Goal: Transaction & Acquisition: Purchase product/service

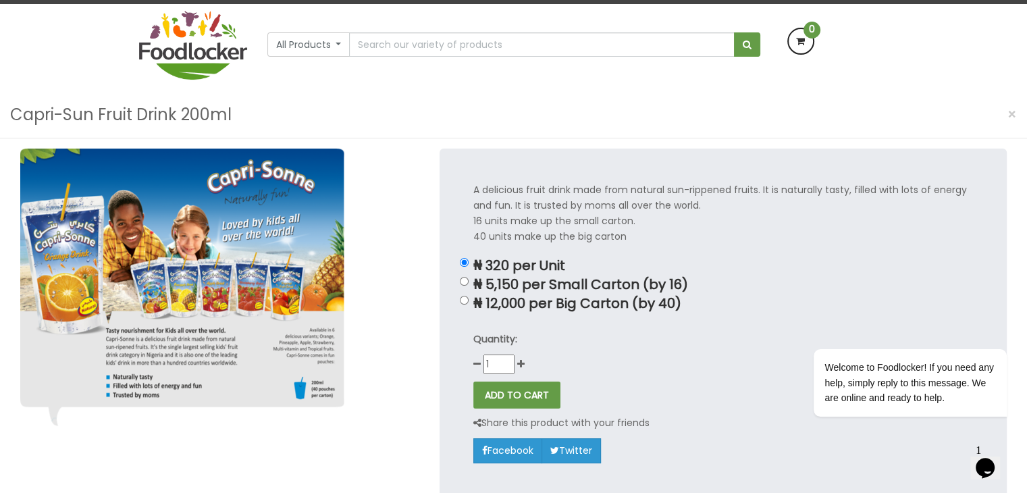
scroll to position [92, 0]
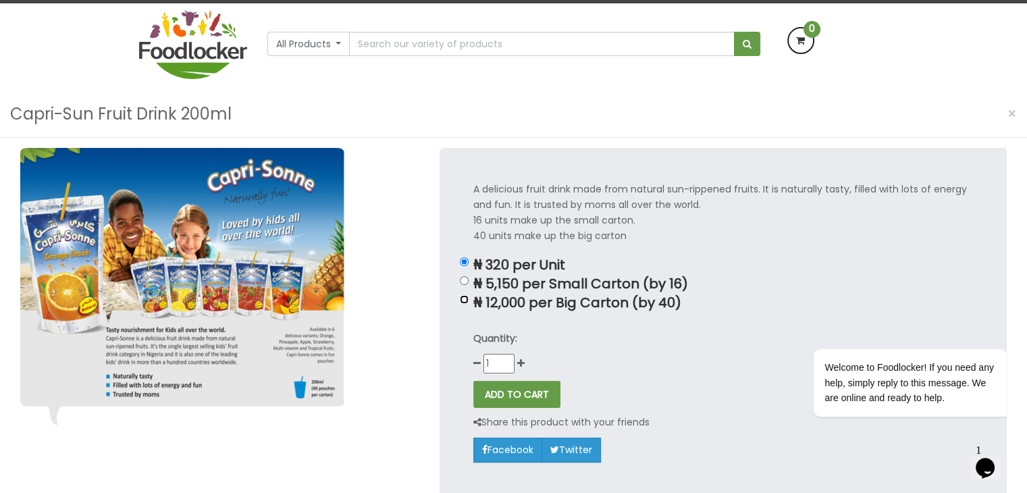
click at [465, 299] on input "₦ 12,000 per Big Carton (by 40)" at bounding box center [464, 299] width 9 height 9
radio input "true"
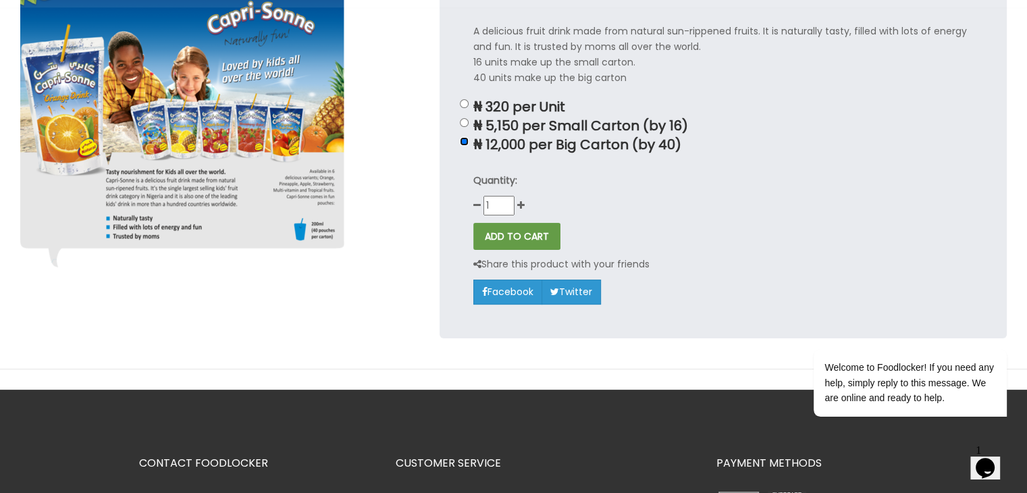
scroll to position [164, 0]
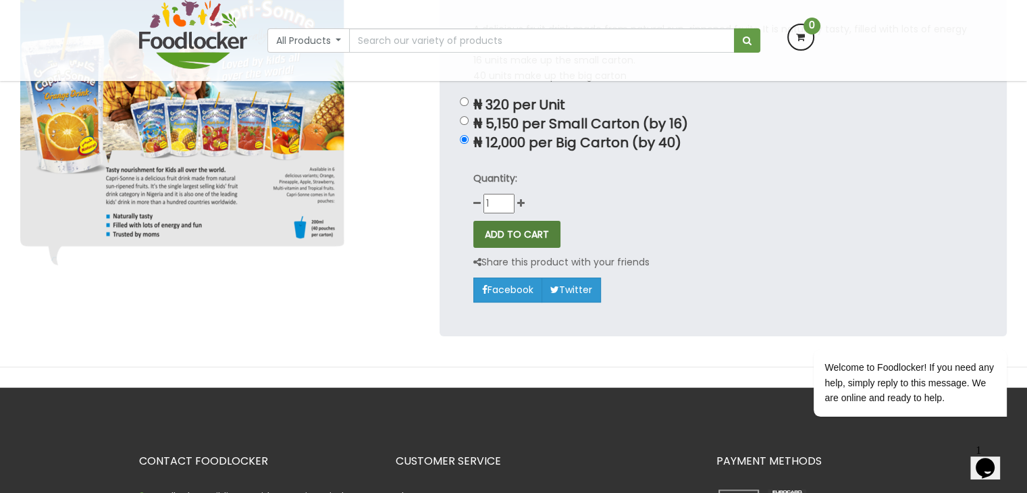
click at [542, 240] on button "ADD TO CART" at bounding box center [516, 234] width 87 height 27
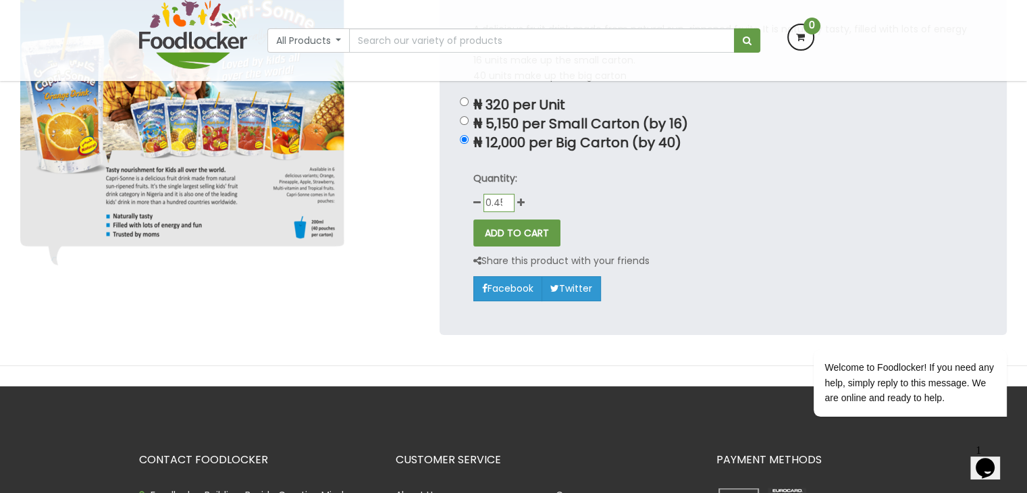
click at [507, 205] on input "0.45" at bounding box center [499, 203] width 31 height 18
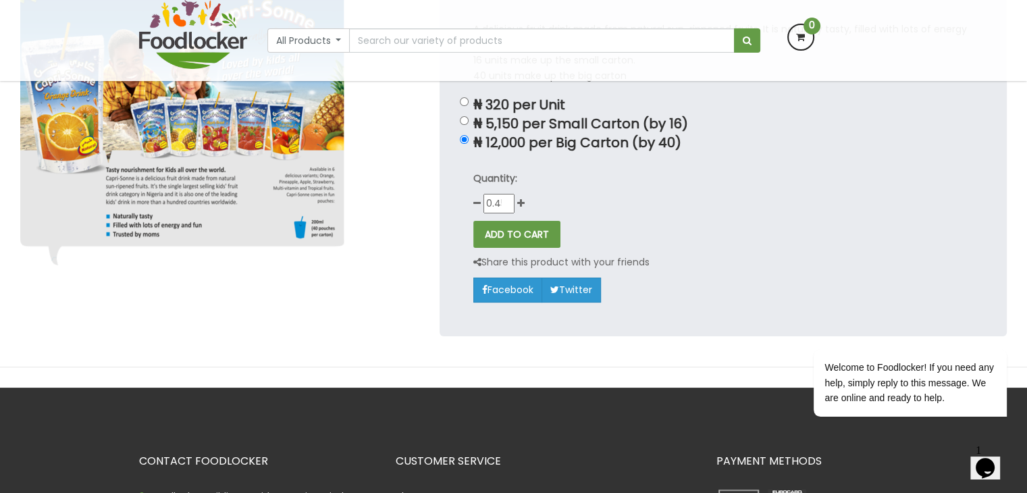
click at [583, 187] on div "Quantity: 0.45" at bounding box center [723, 192] width 500 height 43
click at [506, 236] on button "ADD TO CART" at bounding box center [516, 234] width 87 height 27
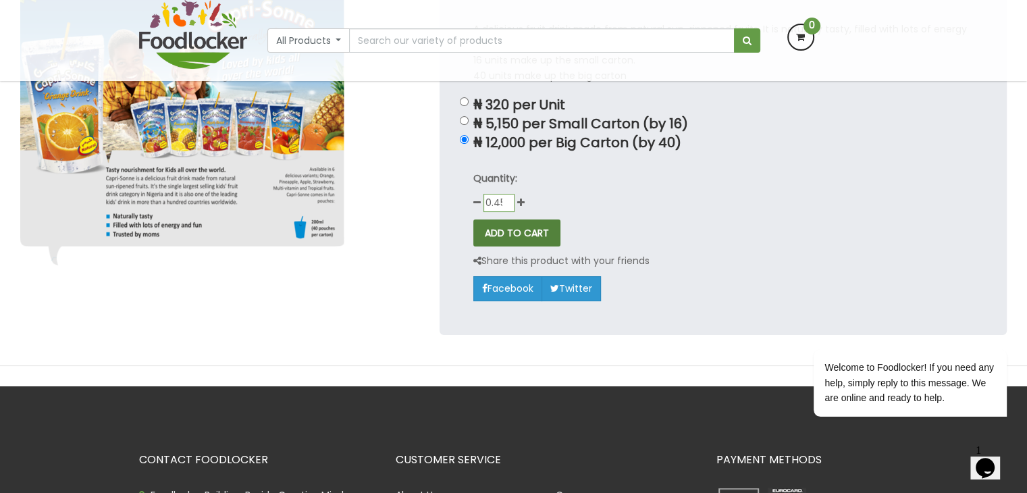
scroll to position [0, 3]
click at [506, 204] on input "0.45" at bounding box center [499, 203] width 31 height 18
type input "1"
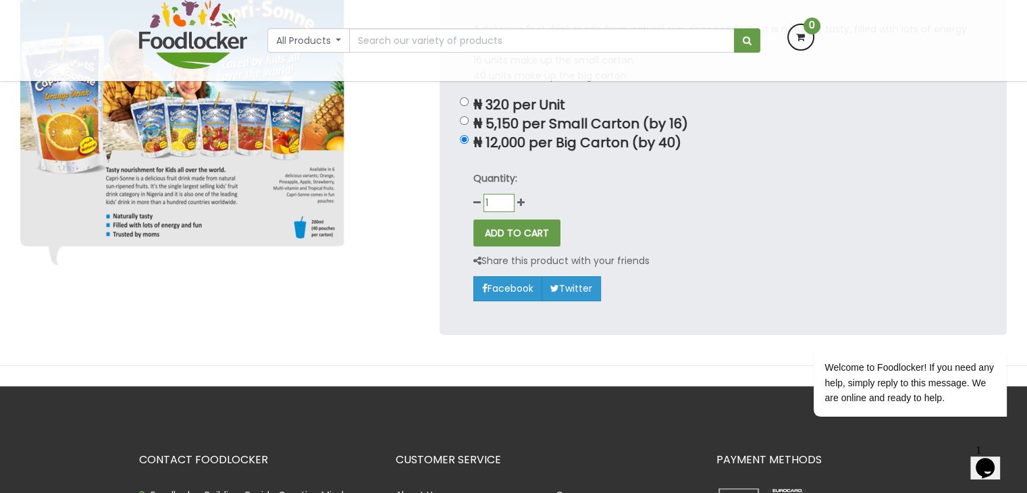
click at [507, 198] on input "1" at bounding box center [499, 203] width 31 height 18
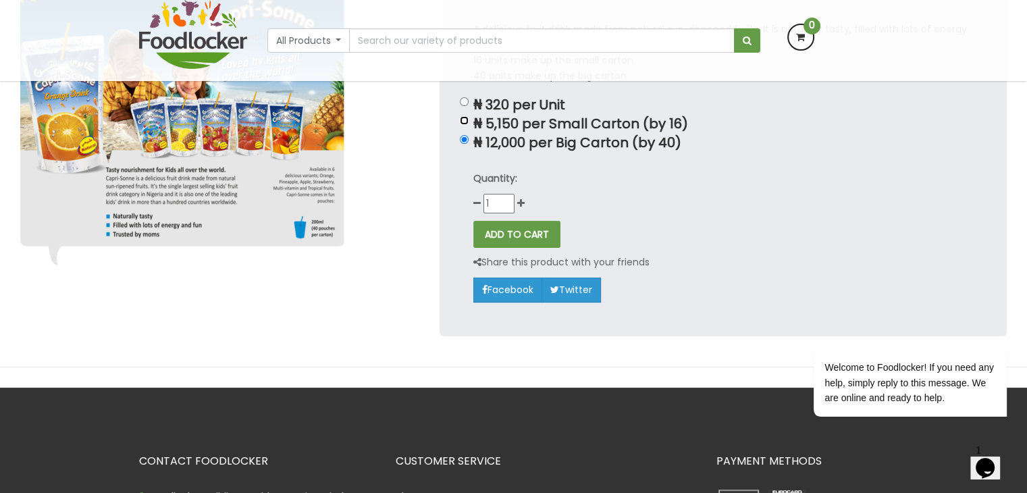
click at [467, 118] on input "₦ 5,150 per Small Carton (by 16)" at bounding box center [464, 120] width 9 height 9
radio input "true"
click at [521, 201] on icon at bounding box center [520, 203] width 7 height 9
type input "2"
click at [519, 228] on button "ADD TO CART" at bounding box center [516, 234] width 87 height 27
